Goal: Task Accomplishment & Management: Use online tool/utility

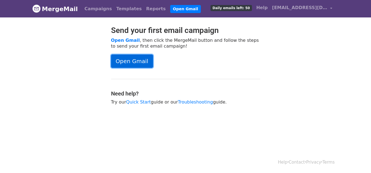
click at [122, 63] on link "Open Gmail" at bounding box center [132, 60] width 42 height 13
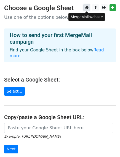
click at [87, 9] on icon at bounding box center [87, 8] width 4 height 4
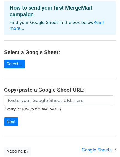
scroll to position [26, 0]
